Goal: Information Seeking & Learning: Find specific fact

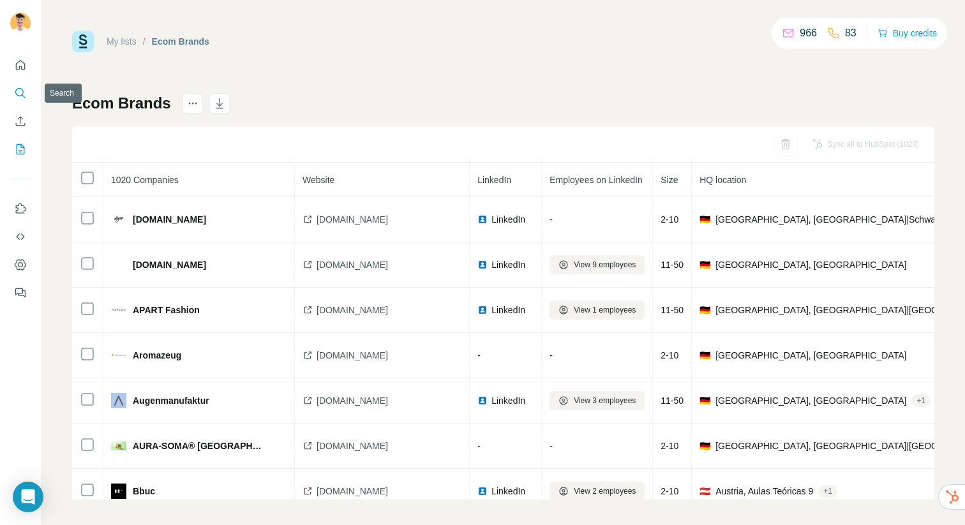
click at [24, 89] on icon "Search" at bounding box center [20, 93] width 13 height 13
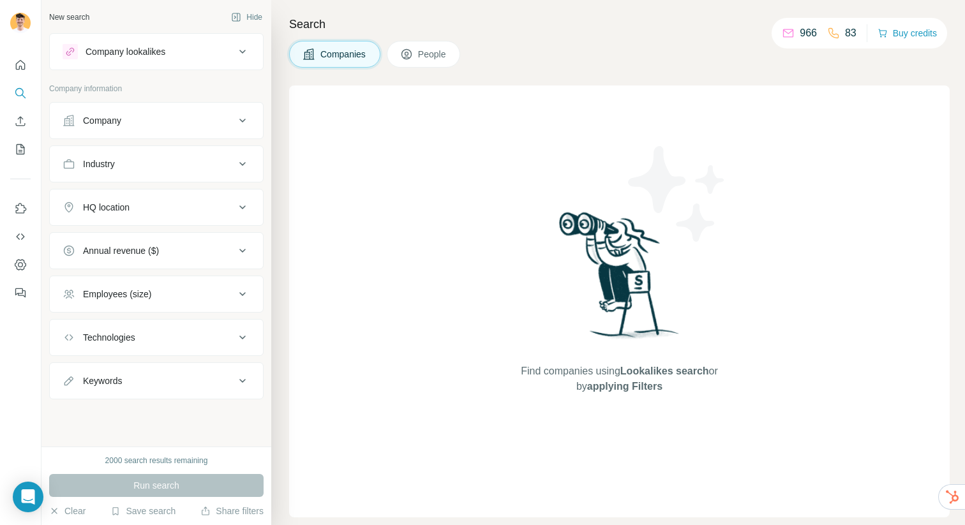
click at [165, 54] on div "Company lookalikes" at bounding box center [126, 51] width 80 height 13
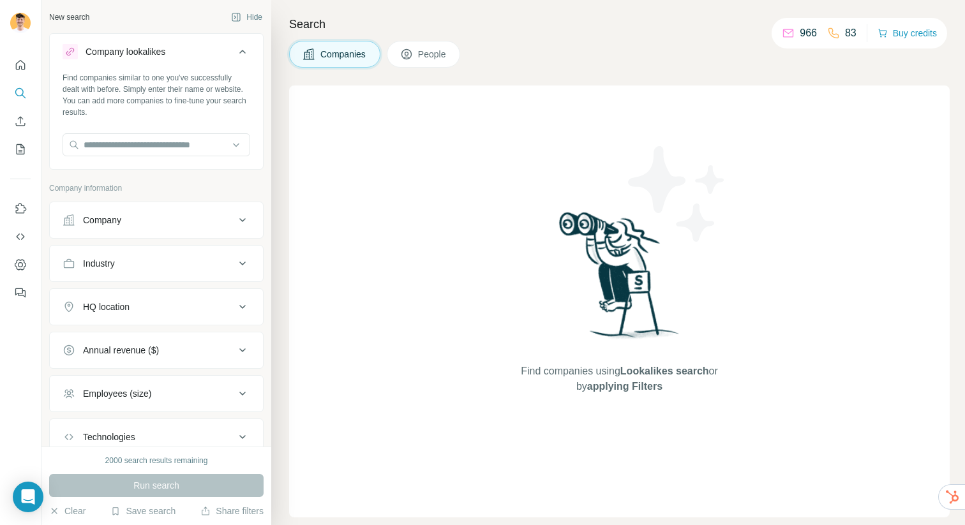
click at [165, 54] on div "Company lookalikes" at bounding box center [126, 51] width 80 height 13
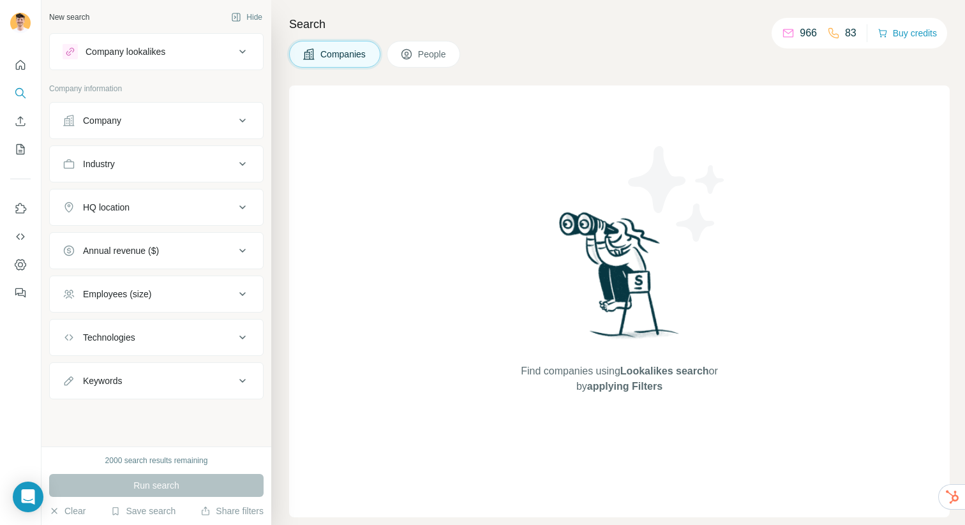
click at [146, 126] on div "Company" at bounding box center [149, 120] width 172 height 13
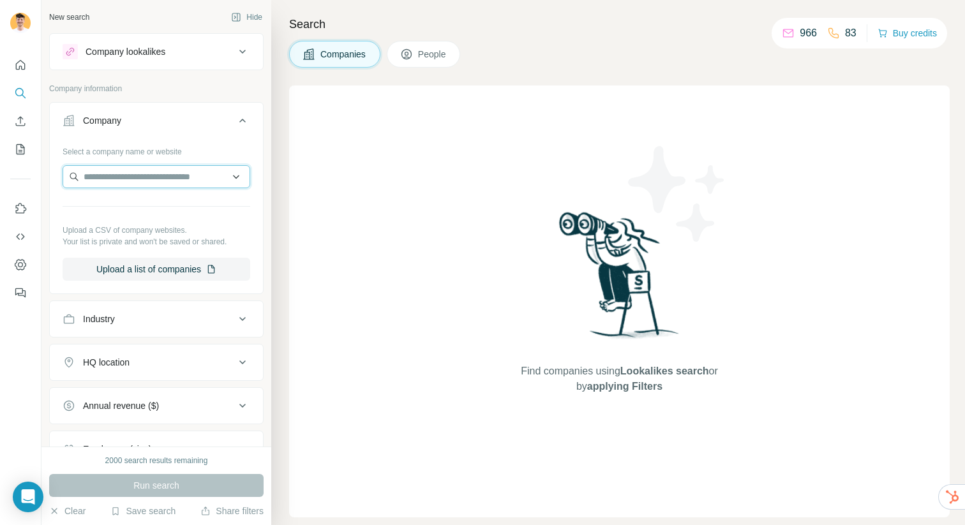
click at [128, 186] on input "text" at bounding box center [157, 176] width 188 height 23
type input "*"
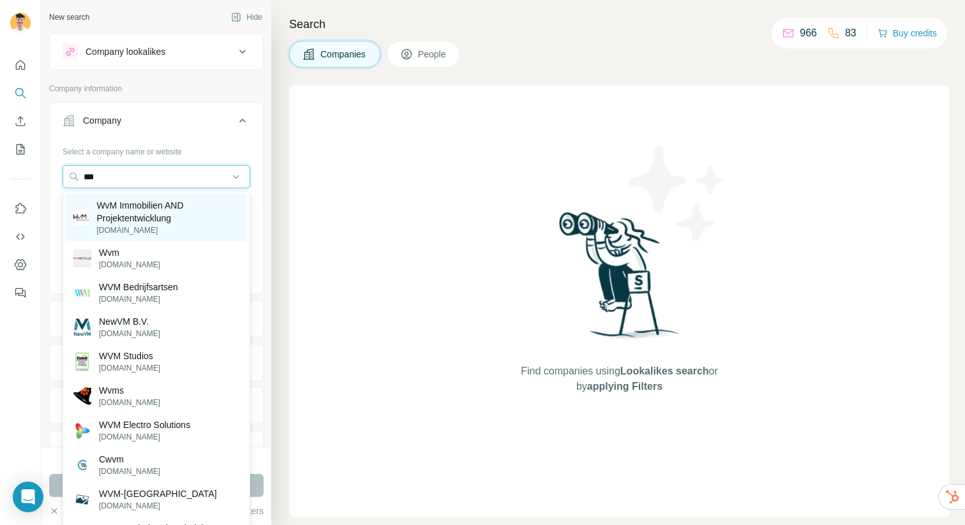
type input "***"
click at [166, 212] on p "WvM Immobilien AND Projektentwicklung" at bounding box center [167, 212] width 143 height 26
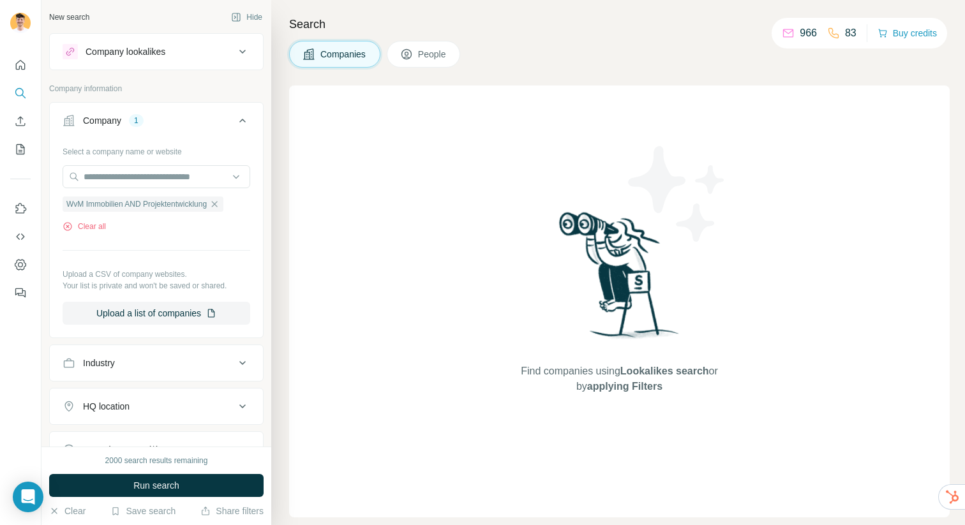
click at [170, 480] on span "Run search" at bounding box center [156, 485] width 46 height 13
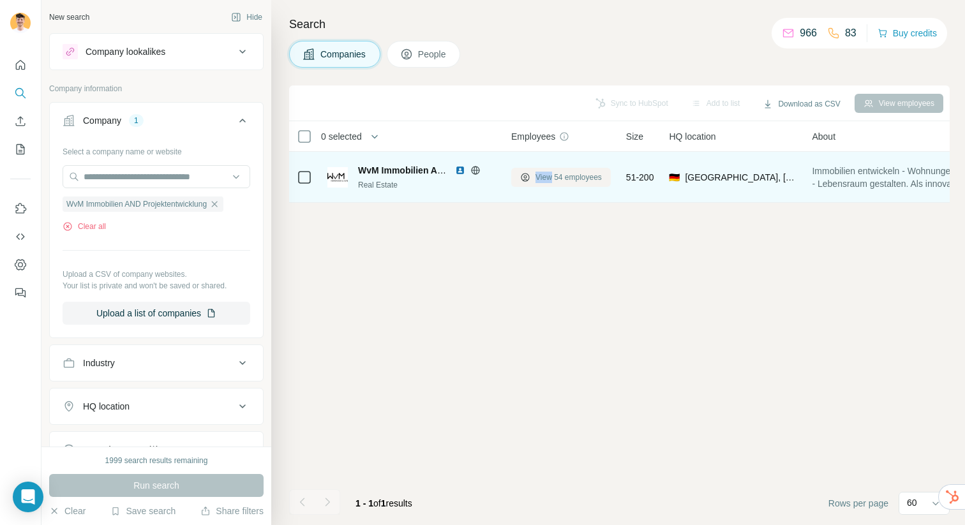
click at [544, 172] on span "View 54 employees" at bounding box center [568, 177] width 66 height 11
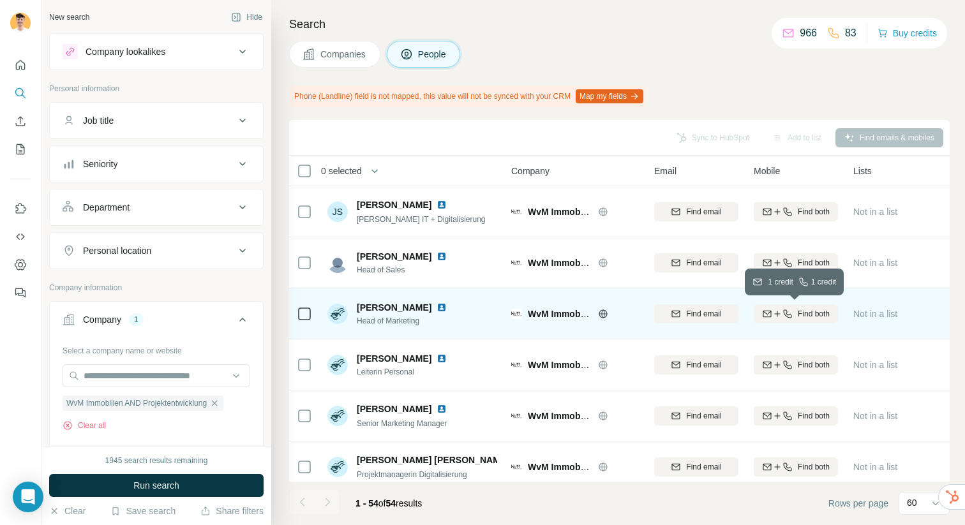
click at [798, 311] on span "Find both" at bounding box center [814, 313] width 32 height 11
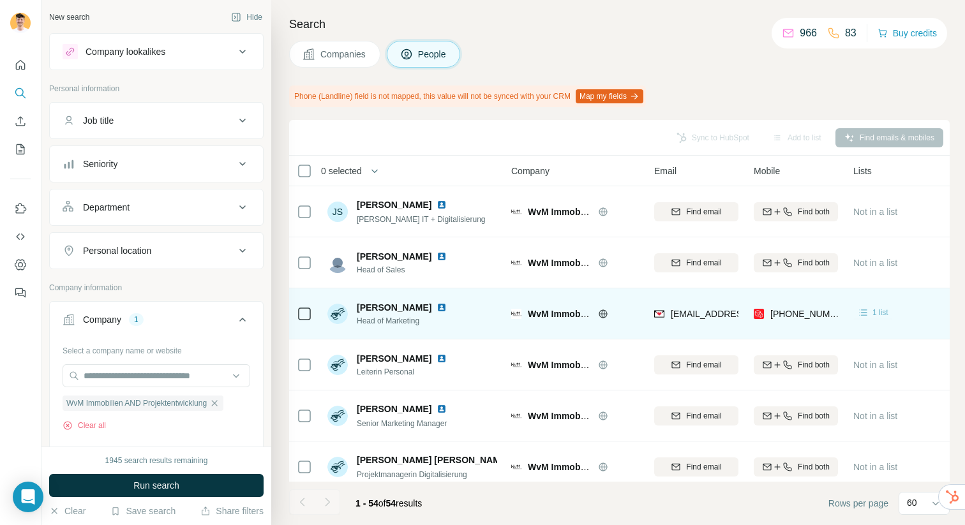
click at [880, 311] on span "1 list" at bounding box center [880, 312] width 16 height 11
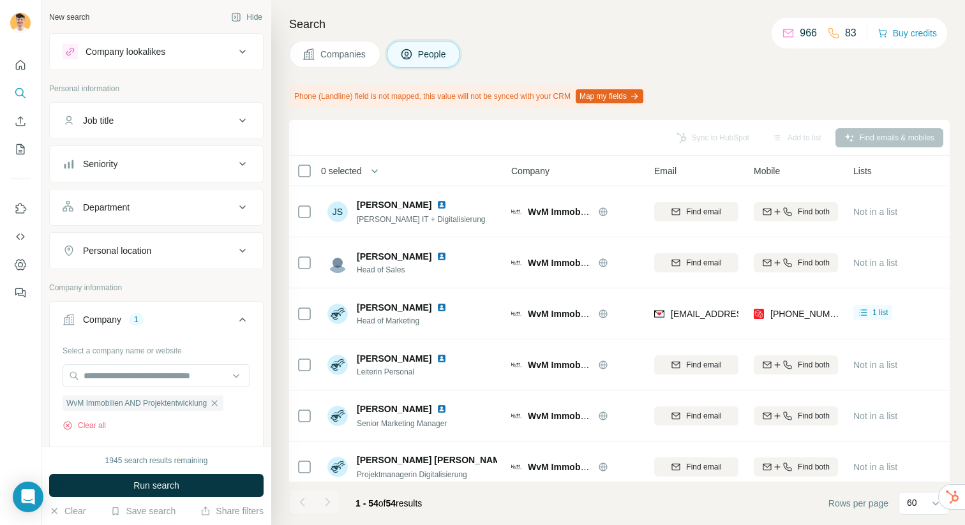
click at [789, 91] on div "Phone (Landline) field is not mapped, this value will not be synced with your C…" at bounding box center [619, 97] width 661 height 22
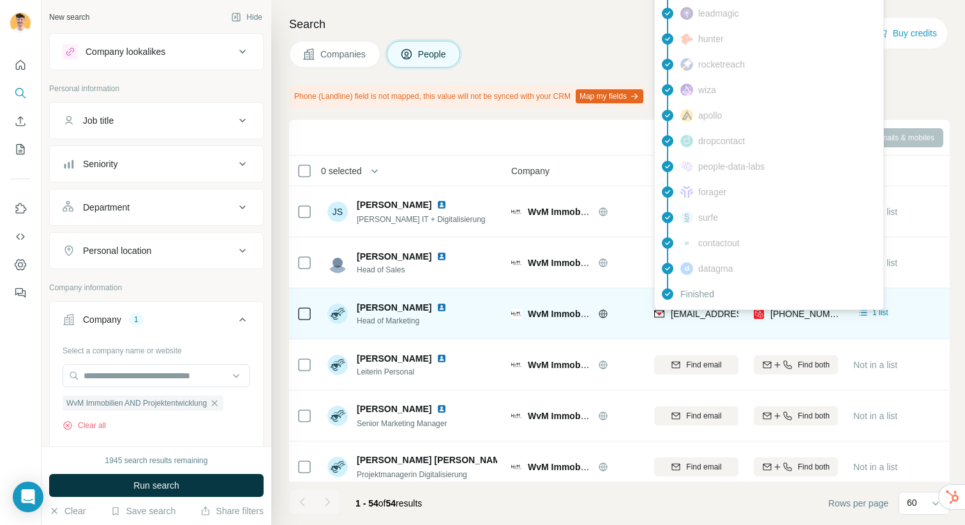
click at [692, 318] on span "[EMAIL_ADDRESS][DOMAIN_NAME]" at bounding box center [746, 314] width 151 height 10
click at [690, 315] on span "[EMAIL_ADDRESS][DOMAIN_NAME]" at bounding box center [746, 314] width 151 height 10
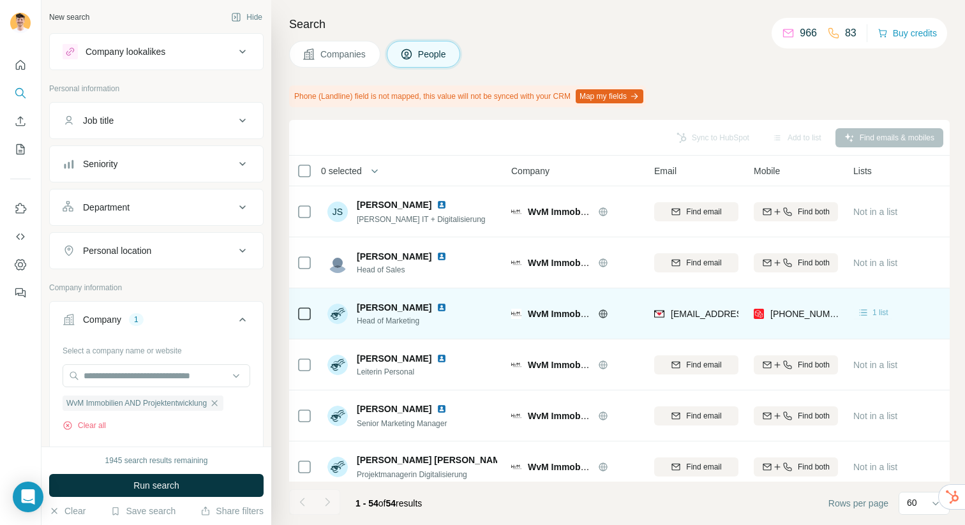
click at [878, 310] on span "1 list" at bounding box center [880, 312] width 16 height 11
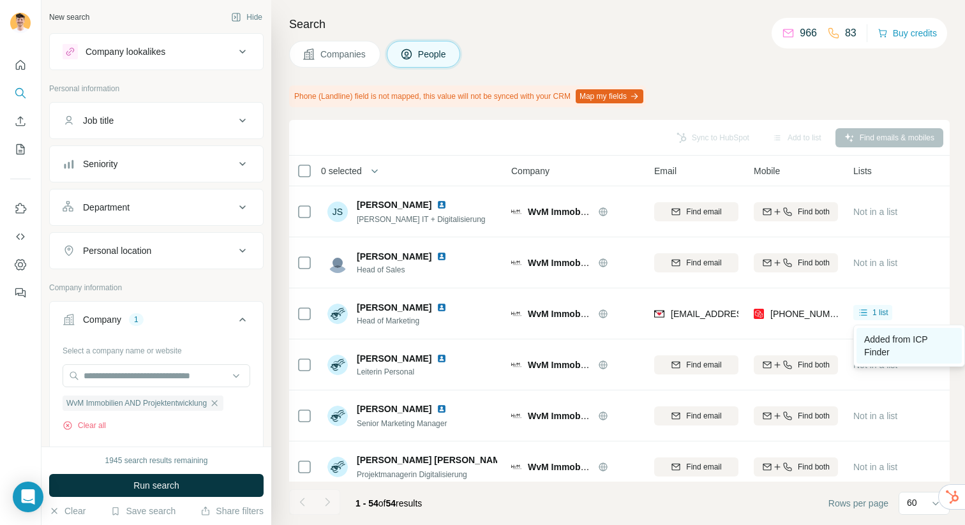
click at [886, 345] on span "Added from ICP Finder" at bounding box center [895, 345] width 63 height 23
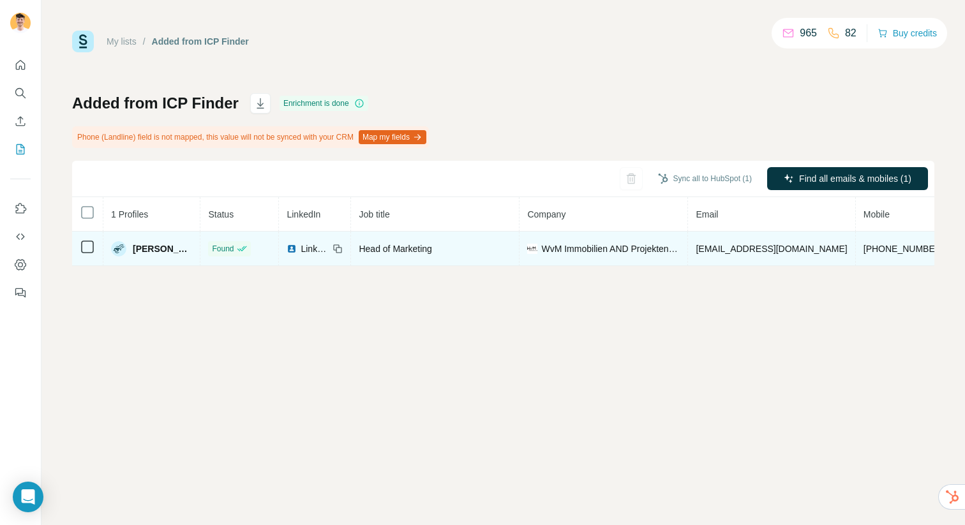
click at [726, 249] on span "[EMAIL_ADDRESS][DOMAIN_NAME]" at bounding box center [771, 249] width 151 height 10
drag, startPoint x: 683, startPoint y: 248, endPoint x: 744, endPoint y: 246, distance: 61.3
click at [744, 246] on td "[EMAIL_ADDRESS][DOMAIN_NAME]" at bounding box center [771, 249] width 167 height 34
copy span "[EMAIL_ADDRESS][DOMAIN_NAME]"
drag, startPoint x: 761, startPoint y: 250, endPoint x: 830, endPoint y: 248, distance: 69.6
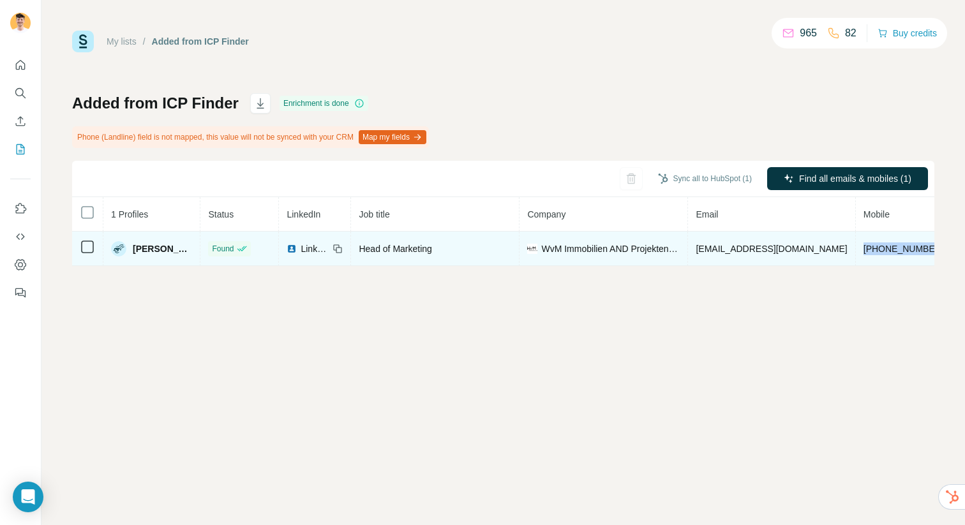
click at [856, 248] on td "[PHONE_NUMBER]" at bounding box center [904, 249] width 96 height 34
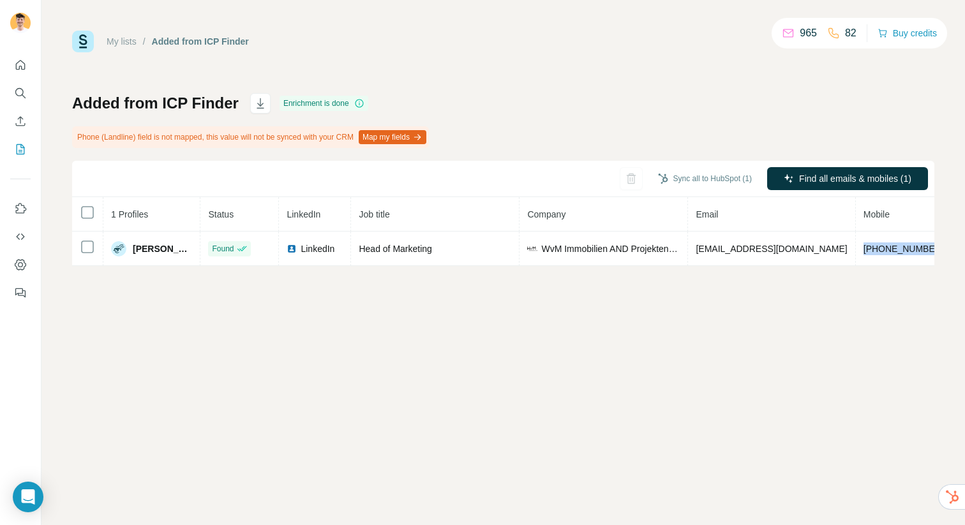
copy span "[PHONE_NUMBER]"
click at [19, 89] on icon "Search" at bounding box center [20, 93] width 13 height 13
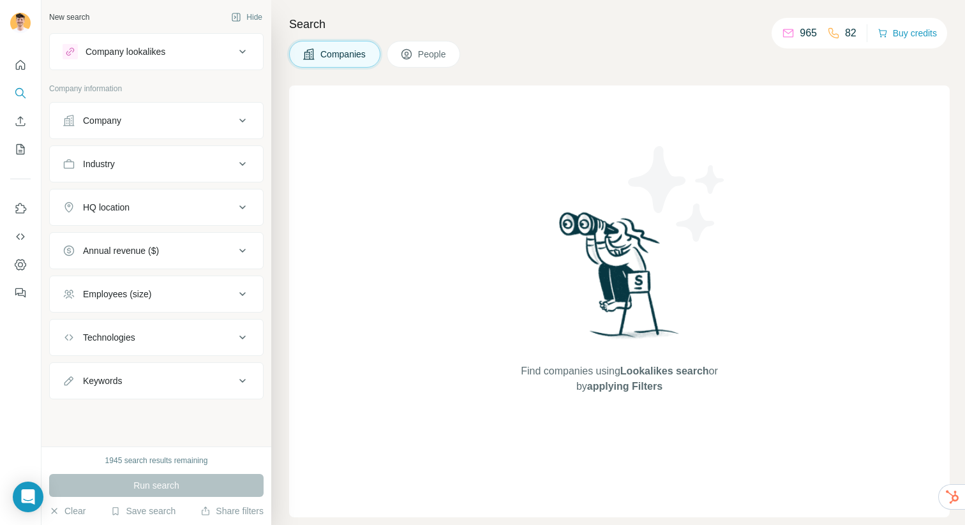
click at [440, 50] on span "People" at bounding box center [432, 54] width 29 height 13
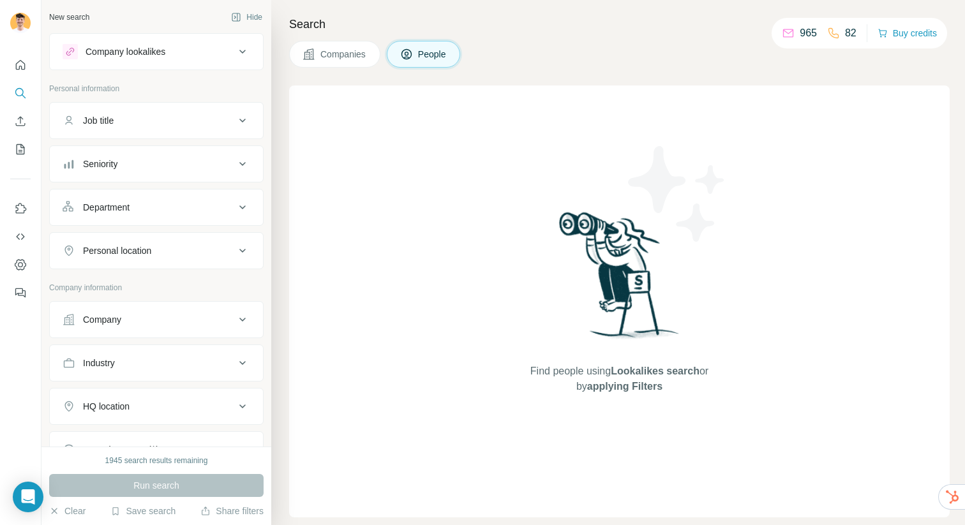
click at [331, 55] on span "Companies" at bounding box center [343, 54] width 47 height 13
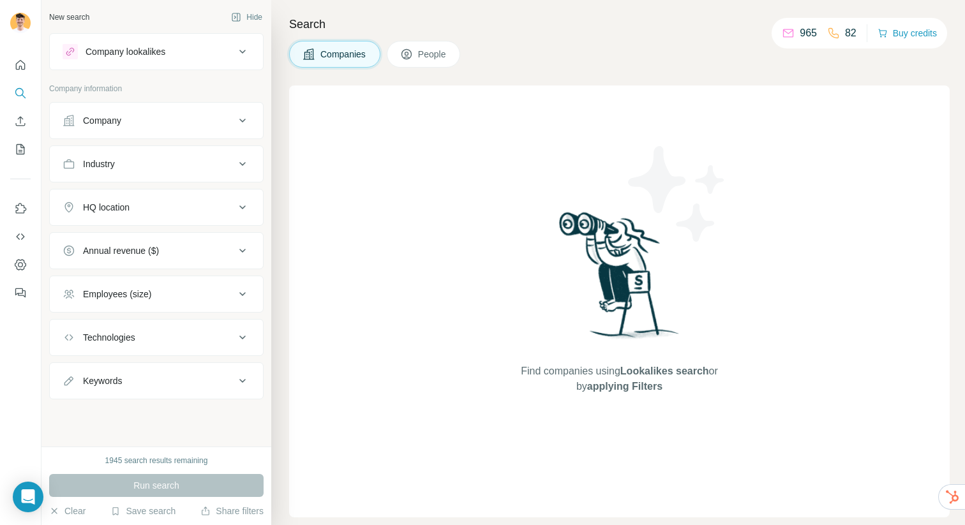
click at [149, 116] on div "Company" at bounding box center [149, 120] width 172 height 13
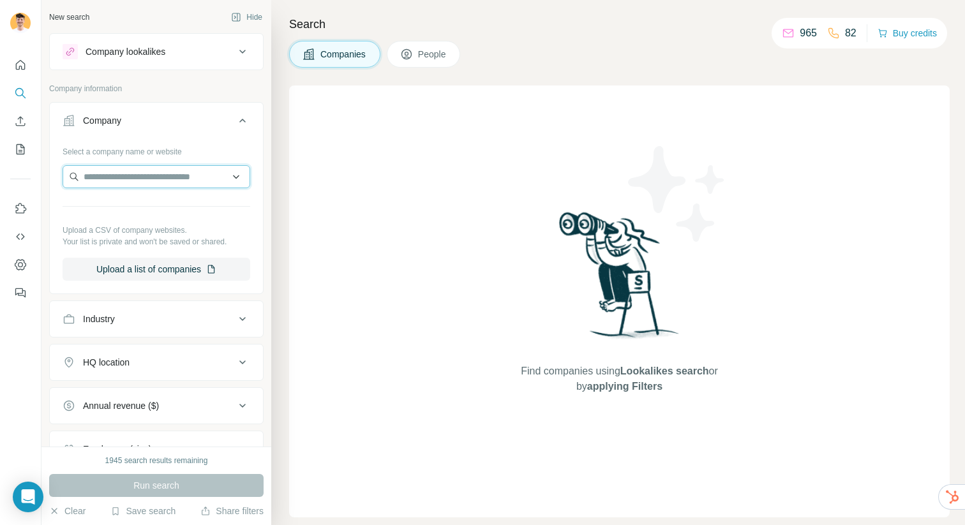
click at [151, 179] on input "text" at bounding box center [157, 176] width 188 height 23
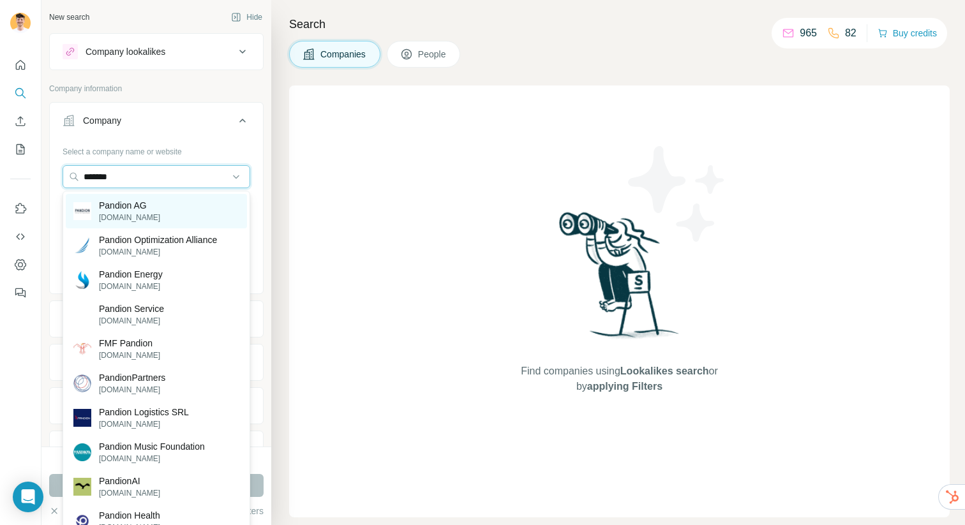
type input "*******"
click at [146, 220] on p "[DOMAIN_NAME]" at bounding box center [129, 217] width 61 height 11
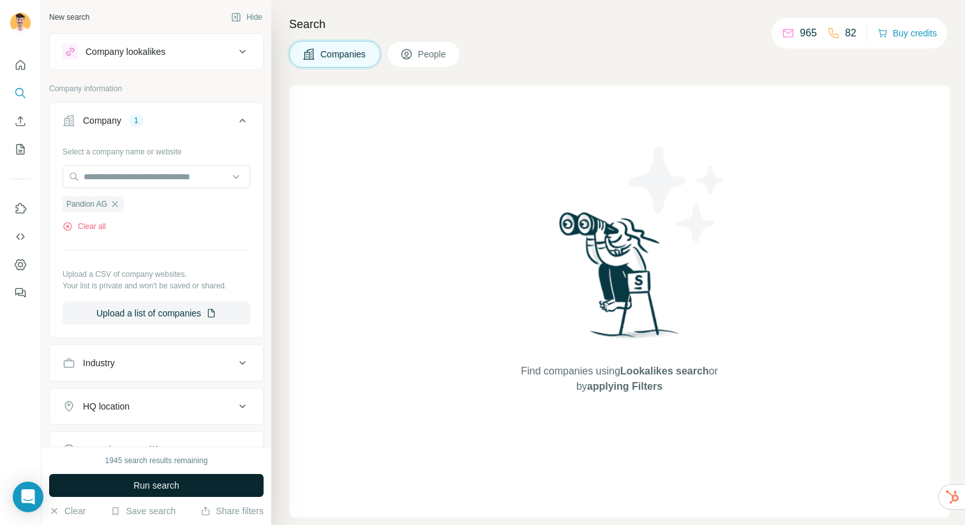
click at [128, 484] on button "Run search" at bounding box center [156, 485] width 214 height 23
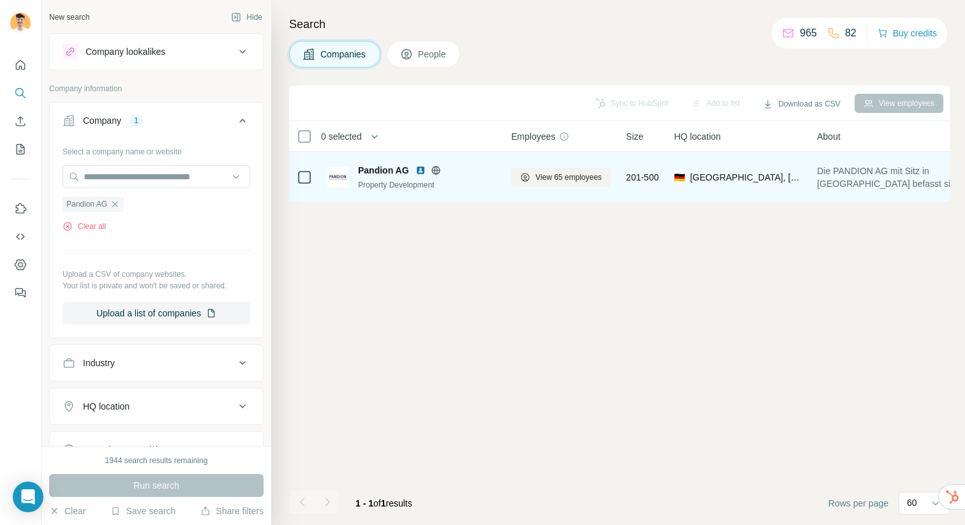
click at [472, 181] on div "Property Development" at bounding box center [427, 184] width 138 height 11
drag, startPoint x: 406, startPoint y: 168, endPoint x: 361, endPoint y: 171, distance: 45.4
click at [360, 171] on span "Pandion AG" at bounding box center [383, 170] width 51 height 13
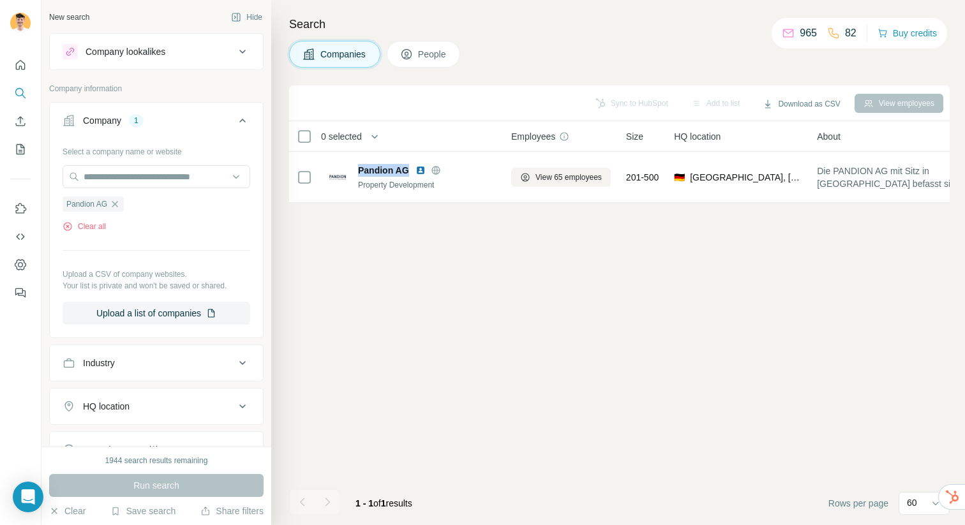
copy span "Pandion AG"
